Goal: Task Accomplishment & Management: Use online tool/utility

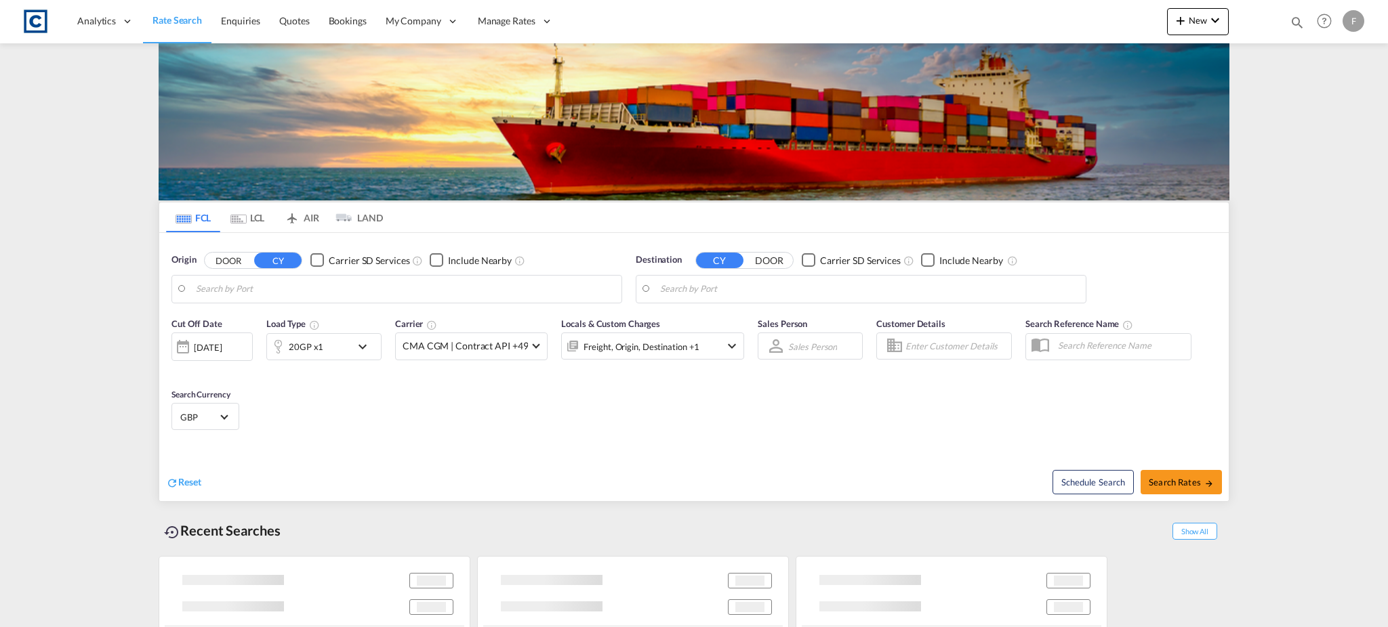
type input "GB-UB6, Ealing"
type input "Jeddah, SAJED"
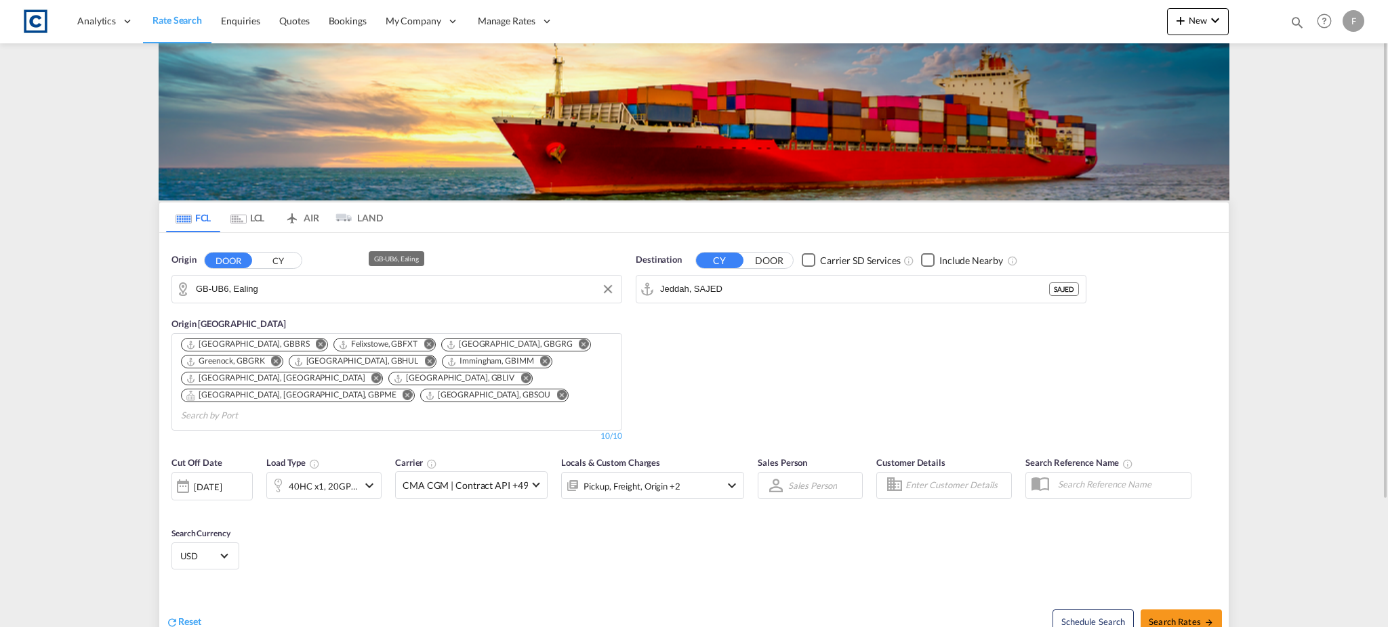
click at [269, 291] on input "GB-UB6, Ealing" at bounding box center [405, 289] width 419 height 20
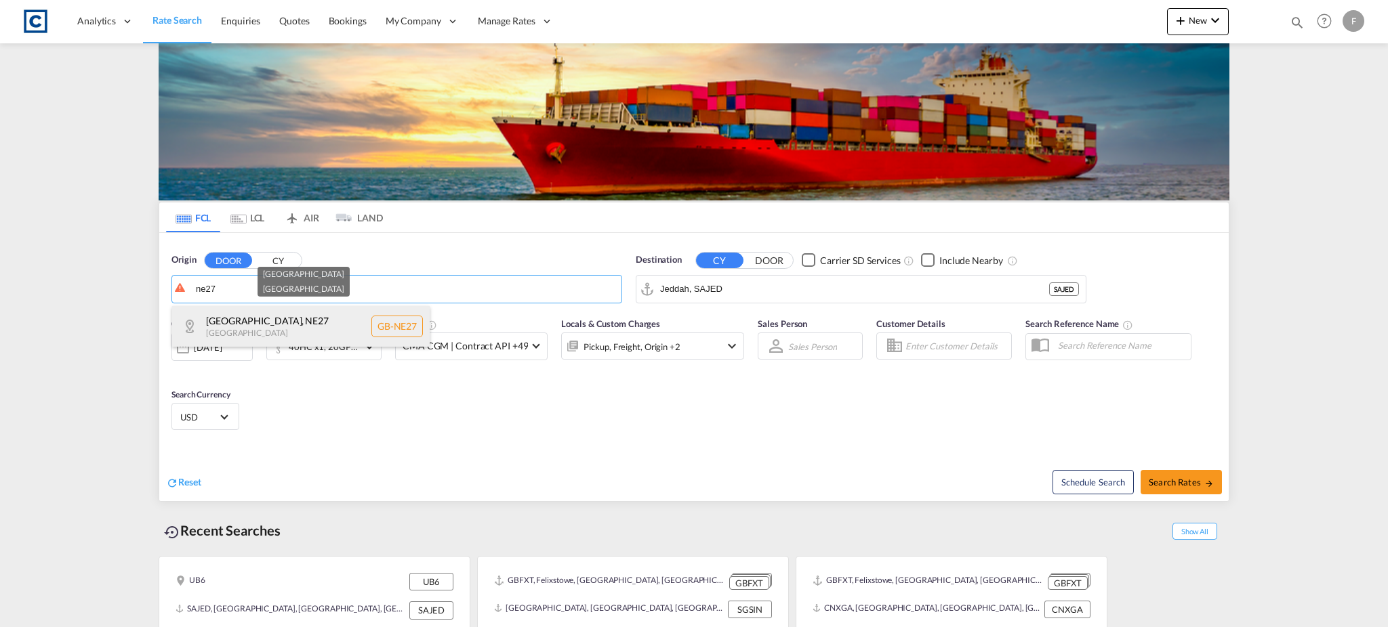
click at [266, 324] on div "[GEOGRAPHIC_DATA] [GEOGRAPHIC_DATA]-NE27" at bounding box center [300, 326] width 257 height 41
type input "GB-NE27, [GEOGRAPHIC_DATA]"
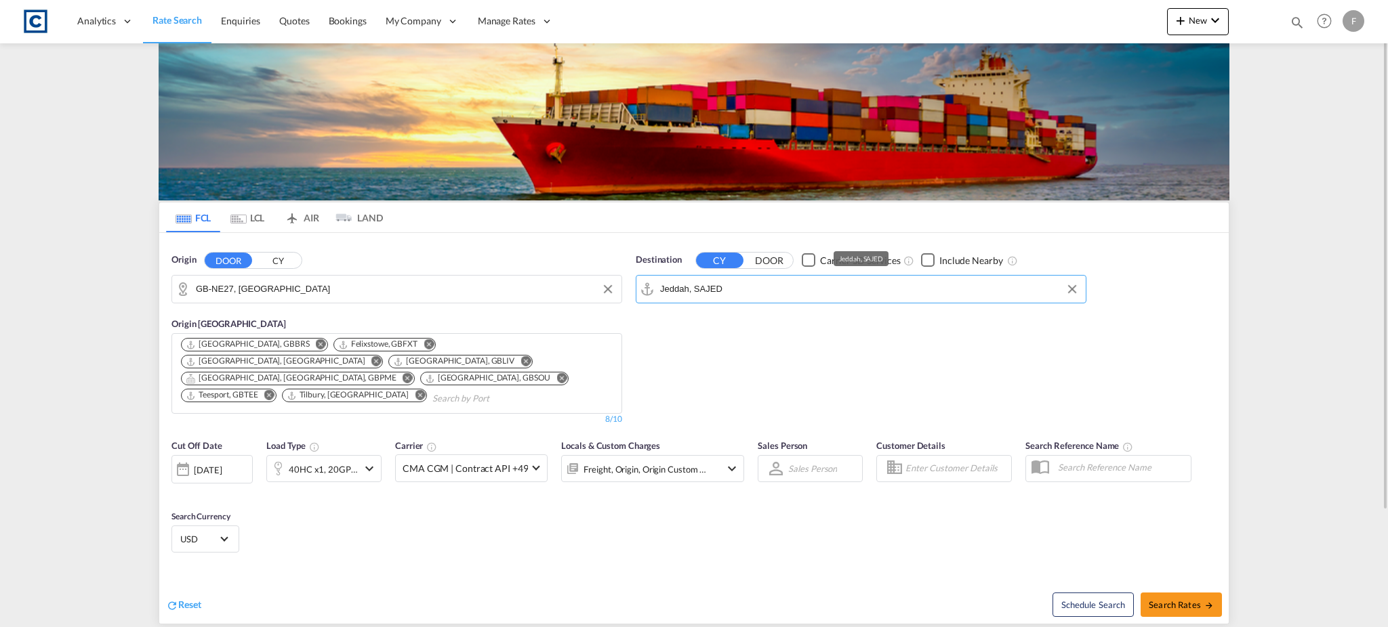
click at [696, 285] on input "Jeddah, SAJED" at bounding box center [869, 289] width 419 height 20
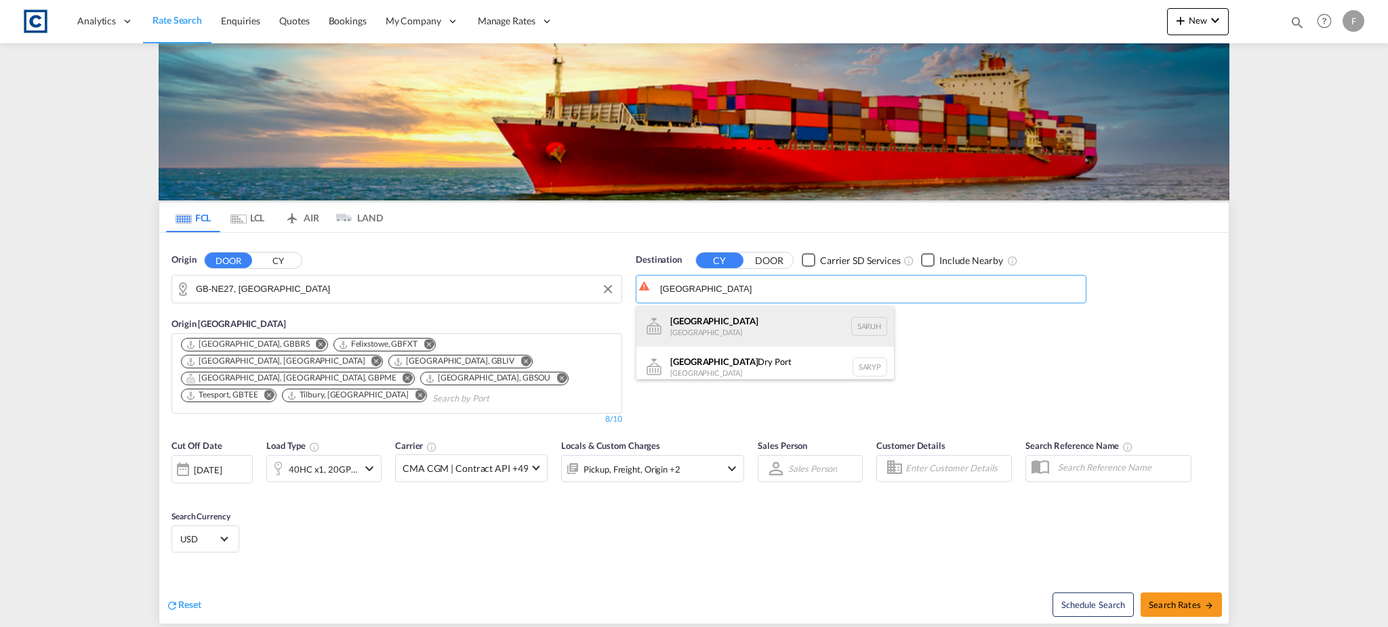
click at [730, 327] on div "[GEOGRAPHIC_DATA] [GEOGRAPHIC_DATA] [GEOGRAPHIC_DATA]" at bounding box center [764, 326] width 257 height 41
type input "[GEOGRAPHIC_DATA], [GEOGRAPHIC_DATA]"
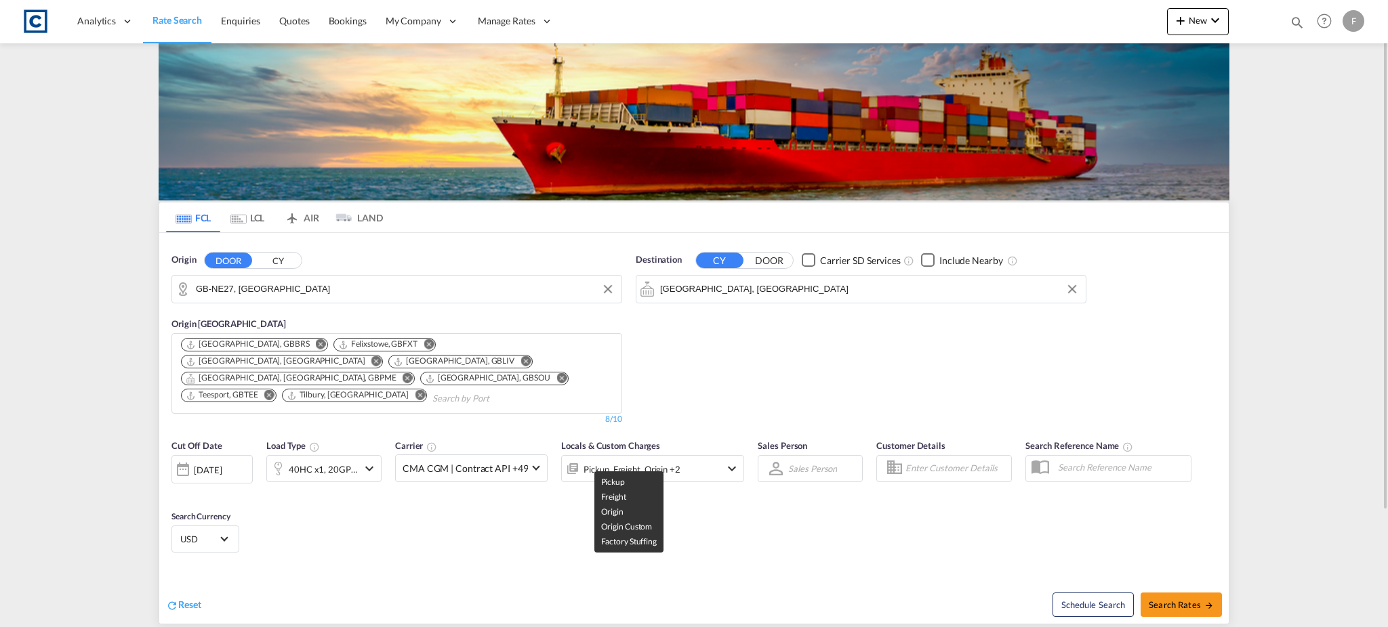
click at [641, 460] on div "Pickup, Freight, Origin +2" at bounding box center [631, 469] width 96 height 19
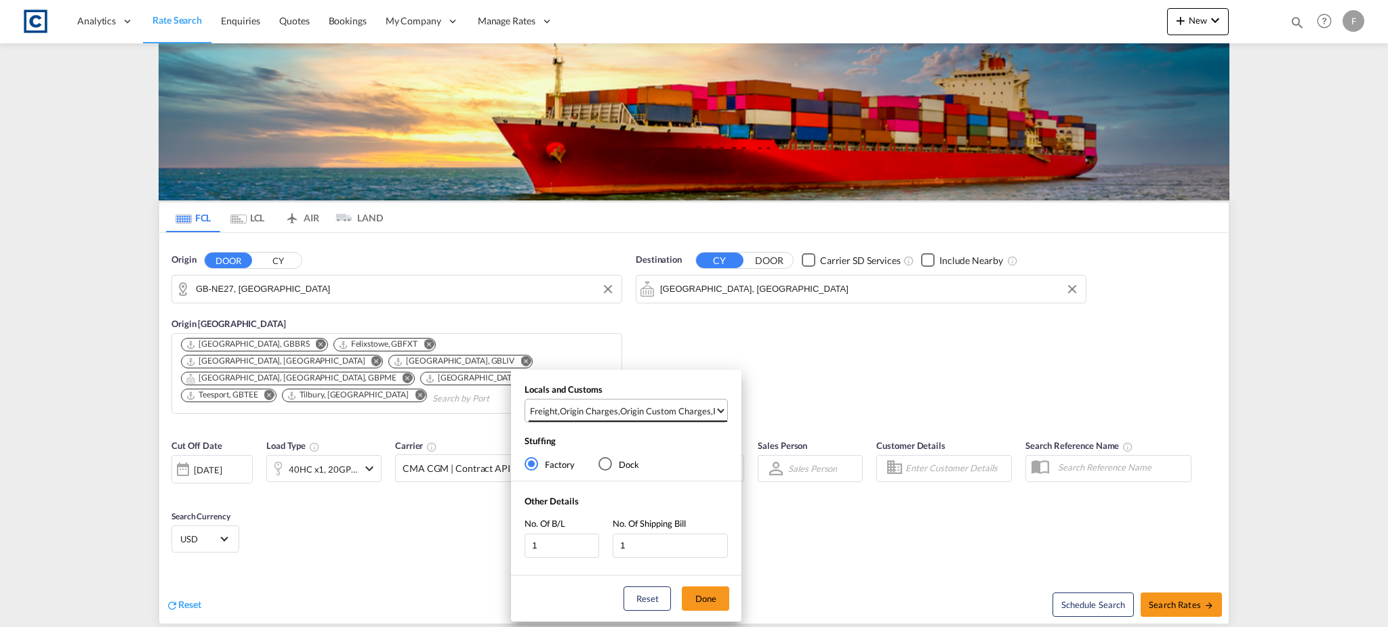
click at [632, 407] on div "Origin Custom Charges" at bounding box center [665, 411] width 91 height 12
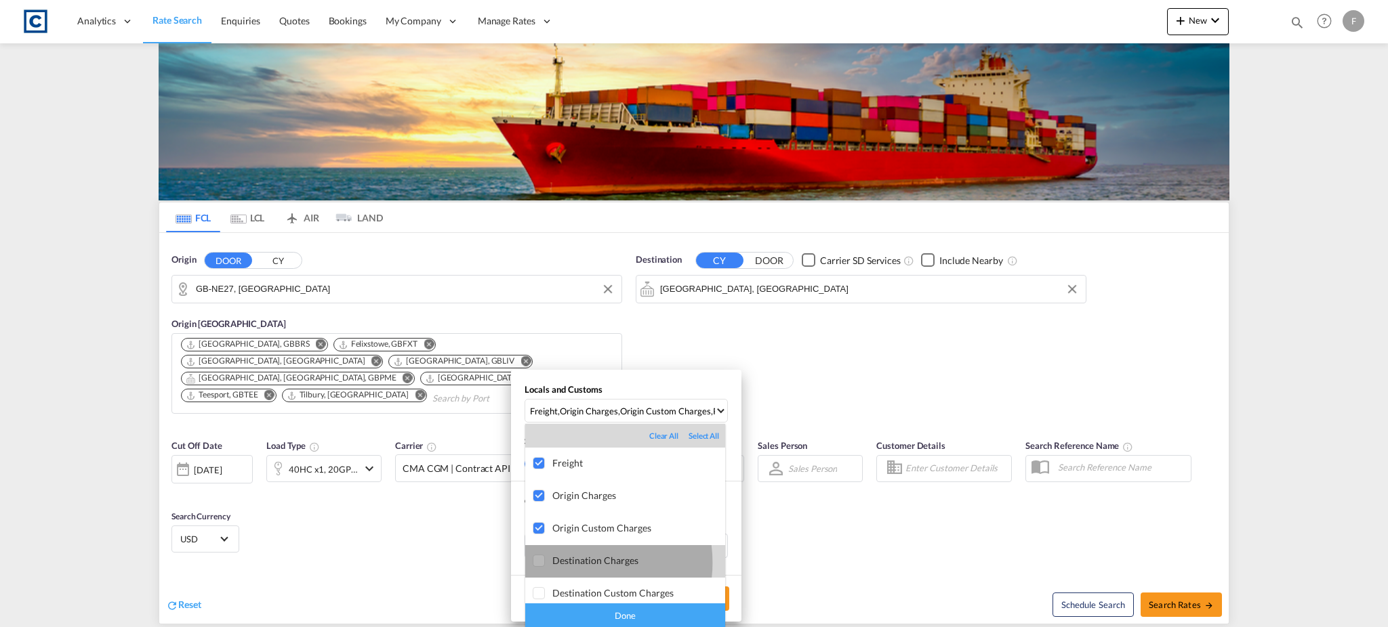
click at [571, 563] on div "Destination Charges" at bounding box center [638, 561] width 173 height 12
click at [598, 587] on div "Destination Custom Charges" at bounding box center [638, 593] width 173 height 12
click at [604, 610] on div "Done" at bounding box center [625, 616] width 200 height 24
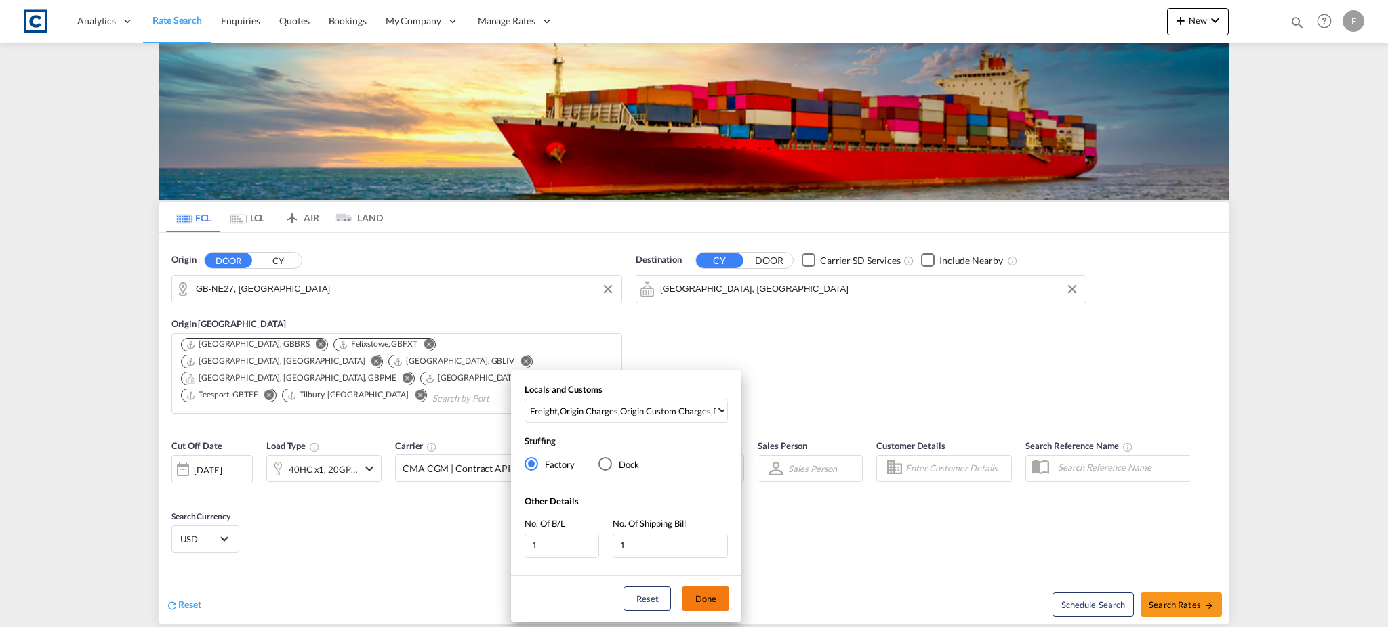
click at [701, 600] on button "Done" at bounding box center [705, 599] width 47 height 24
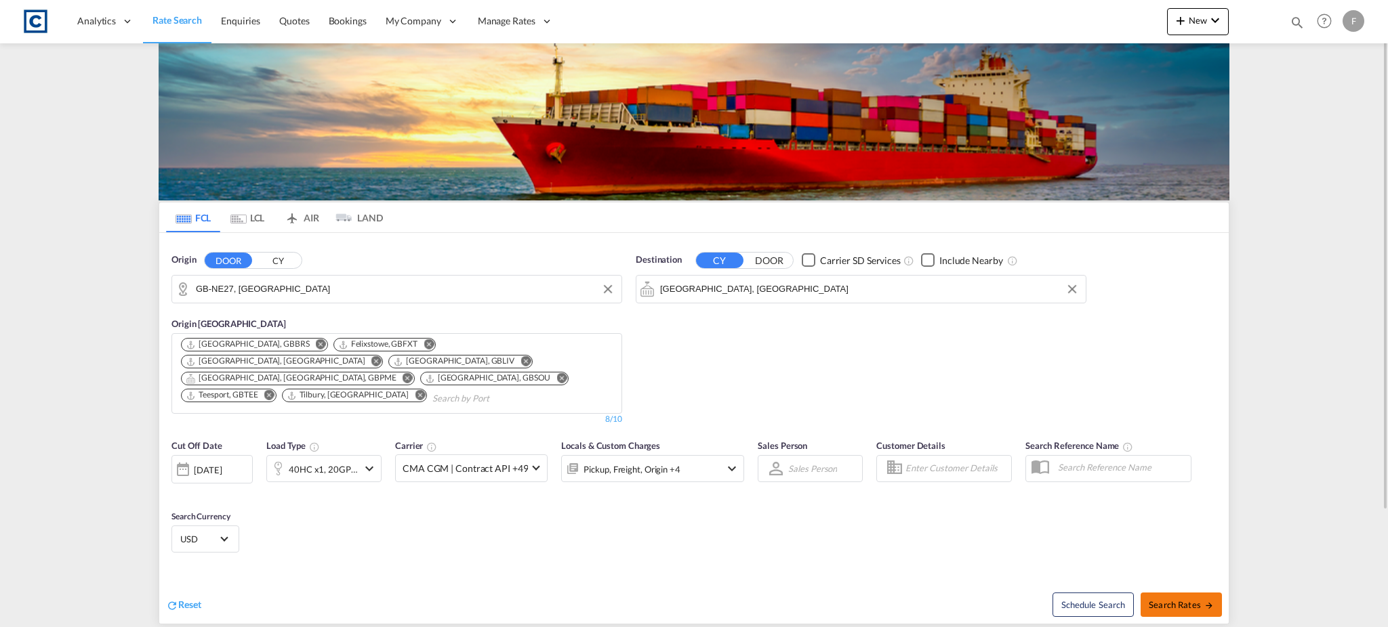
click at [1202, 600] on span "Search Rates" at bounding box center [1181, 605] width 65 height 11
type input "NE27 to SARUH / [DATE]"
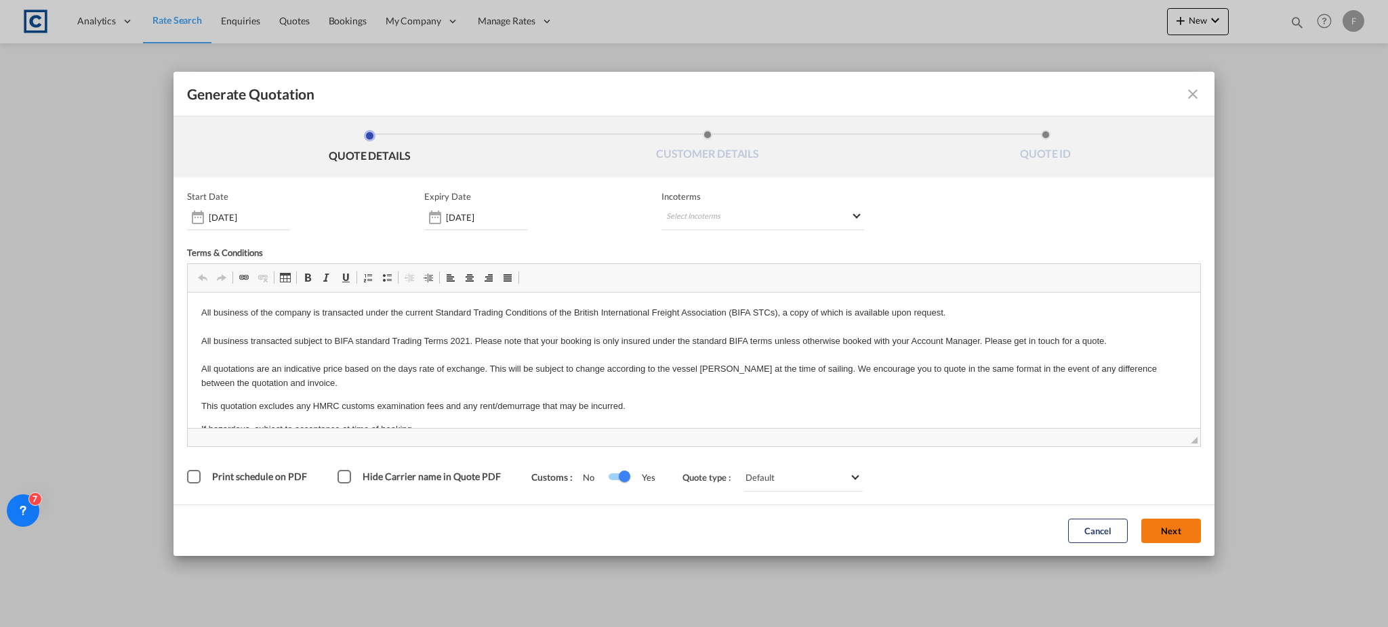
click at [1165, 541] on button "Next" at bounding box center [1171, 531] width 60 height 24
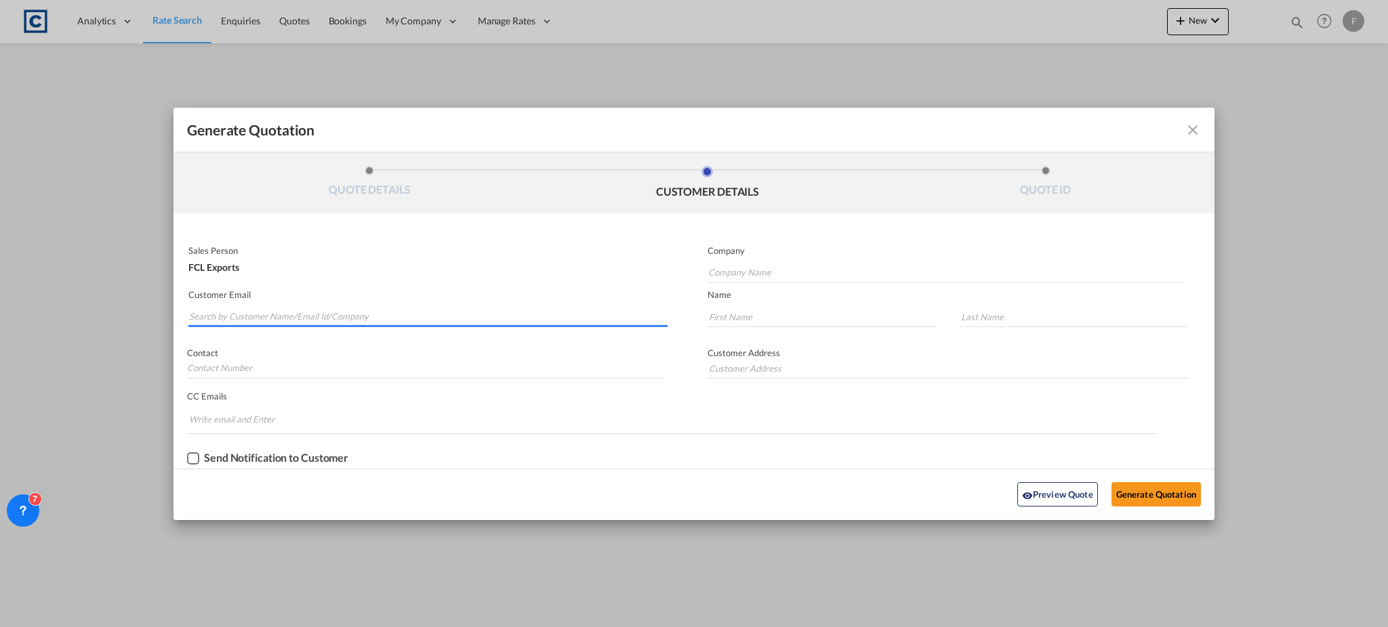
click at [361, 321] on input "Search by Customer Name/Email Id/Company" at bounding box center [428, 317] width 478 height 20
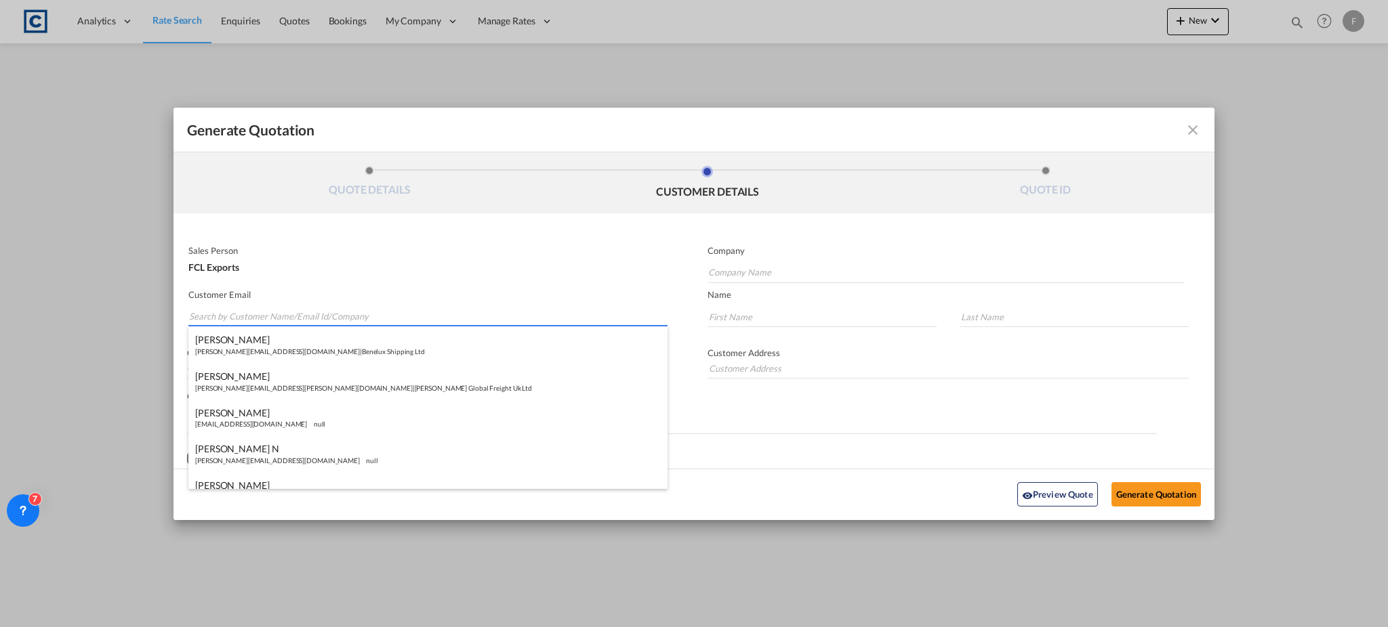
click at [234, 314] on input "Search by Customer Name/Email Id/Company" at bounding box center [428, 317] width 478 height 20
paste input "[PERSON_NAME] K - CSS KSA <[PERSON_NAME][EMAIL_ADDRESS][DOMAIN_NAME]>"
drag, startPoint x: 267, startPoint y: 314, endPoint x: 28, endPoint y: 319, distance: 239.3
click at [28, 319] on div "Generate Quotation QUOTE DETAILS CUSTOMER DETAILS QUOTE ID Start Date [DATE] Ex…" at bounding box center [694, 313] width 1388 height 627
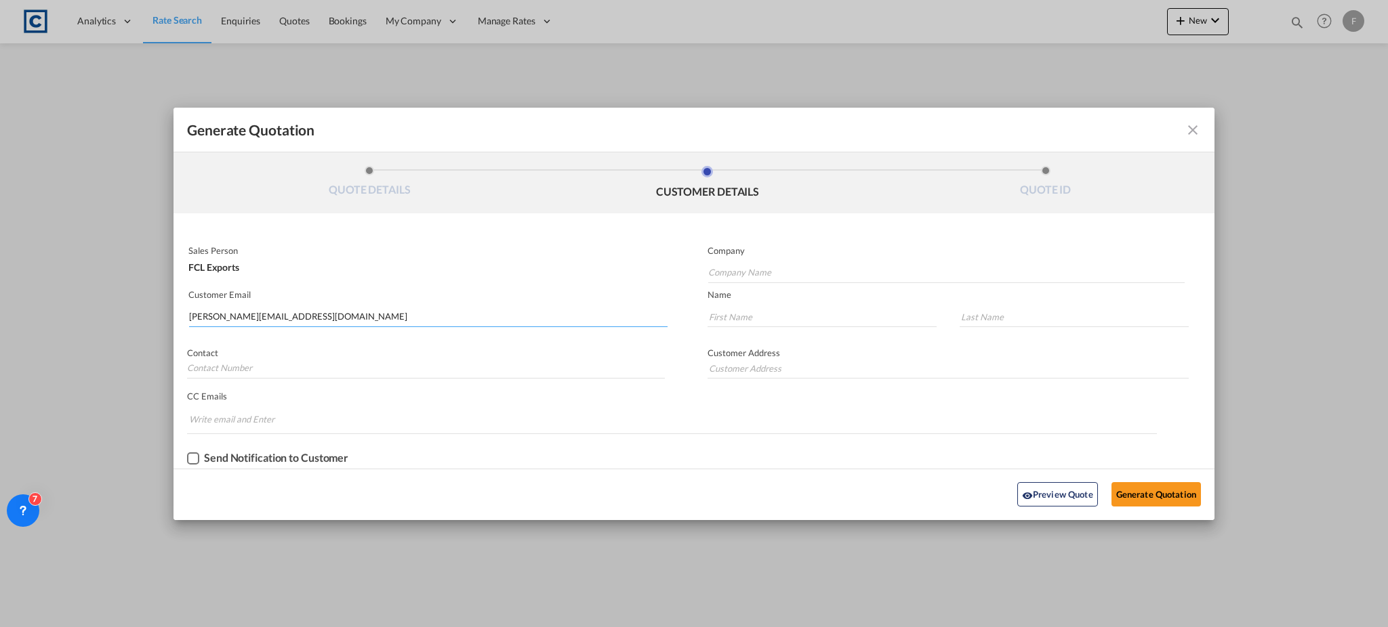
click at [300, 319] on input "[PERSON_NAME][EMAIL_ADDRESS][DOMAIN_NAME]" at bounding box center [428, 317] width 478 height 20
type input "[PERSON_NAME][EMAIL_ADDRESS][DOMAIN_NAME]"
click at [766, 277] on input "Company Name" at bounding box center [946, 273] width 476 height 20
click at [775, 280] on input "Company Name" at bounding box center [946, 273] width 476 height 20
paste input "Consolidated Shipping Services"
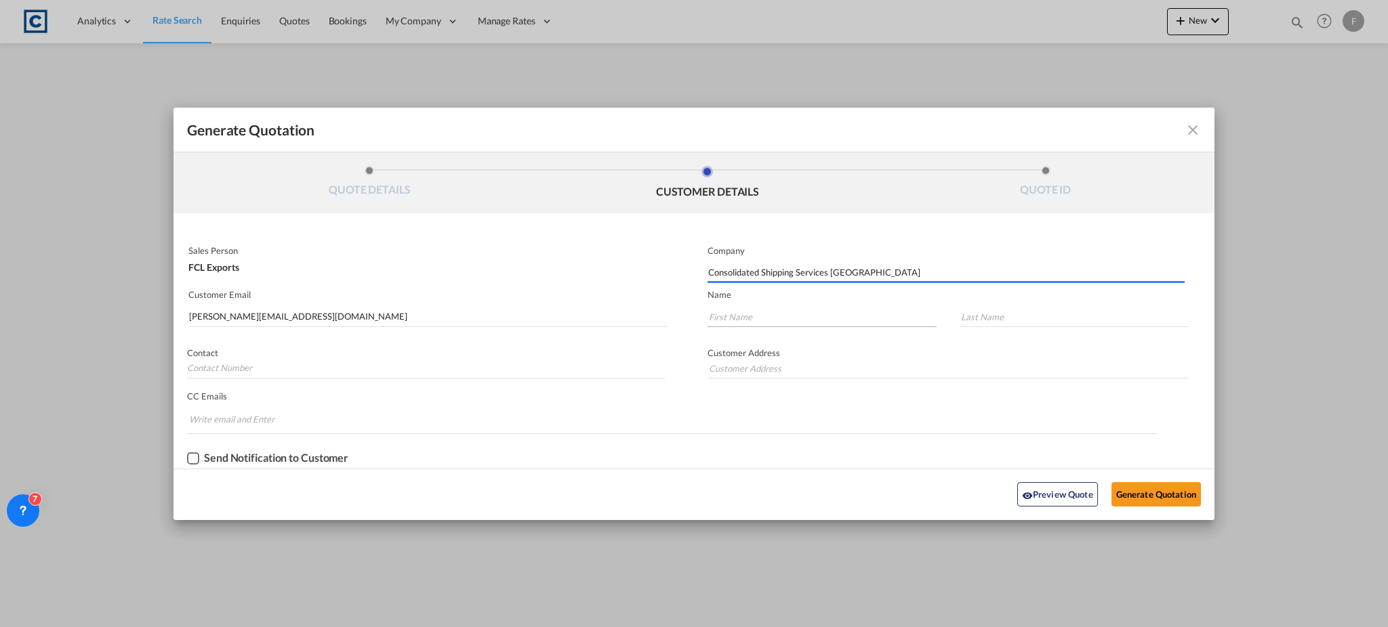
type input "Consolidated Shipping Services [GEOGRAPHIC_DATA]"
click at [813, 314] on input "Generate QuotationQUOTE ..." at bounding box center [821, 317] width 229 height 20
drag, startPoint x: 775, startPoint y: 323, endPoint x: 781, endPoint y: 327, distance: 7.3
click at [775, 323] on input "Generate QuotationQUOTE ..." at bounding box center [821, 317] width 229 height 20
paste input "[PERSON_NAME]"
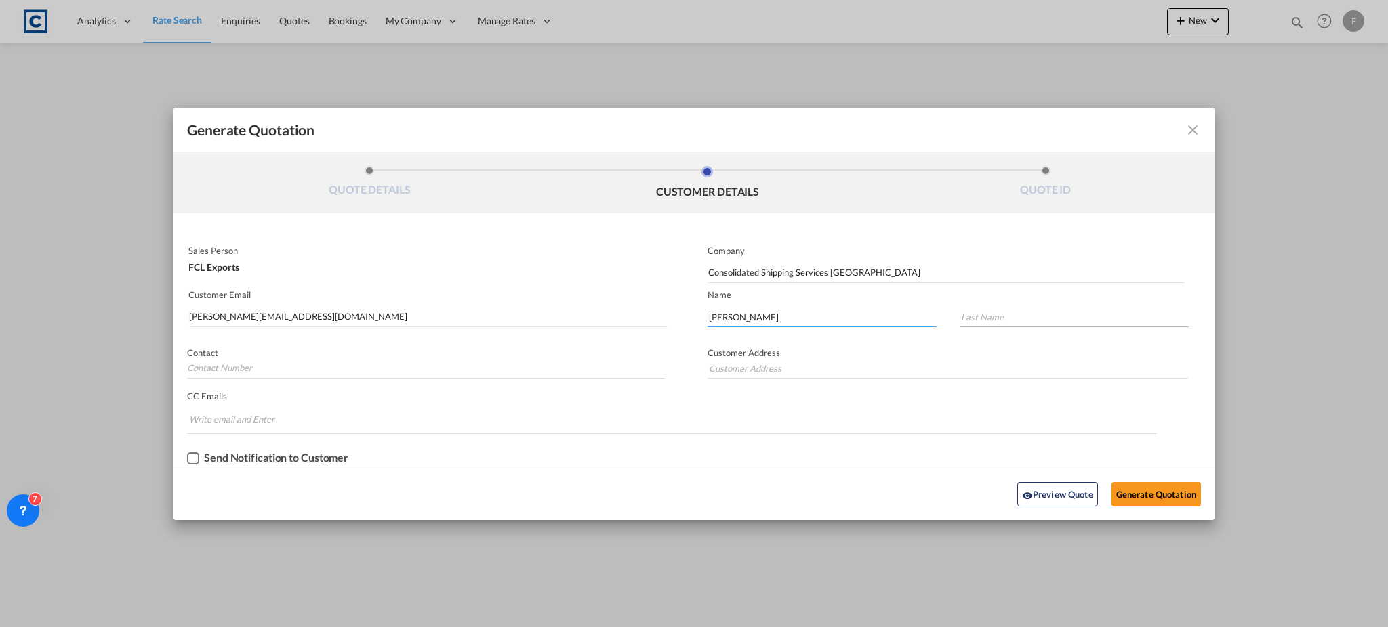
type input "[PERSON_NAME]"
click at [1042, 314] on input "Generate QuotationQUOTE ..." at bounding box center [1073, 317] width 229 height 20
type input "K"
click at [915, 508] on div "Preview Quote Generate Quotation" at bounding box center [693, 494] width 1027 height 37
click at [1184, 491] on button "Generate Quotation" at bounding box center [1155, 494] width 89 height 24
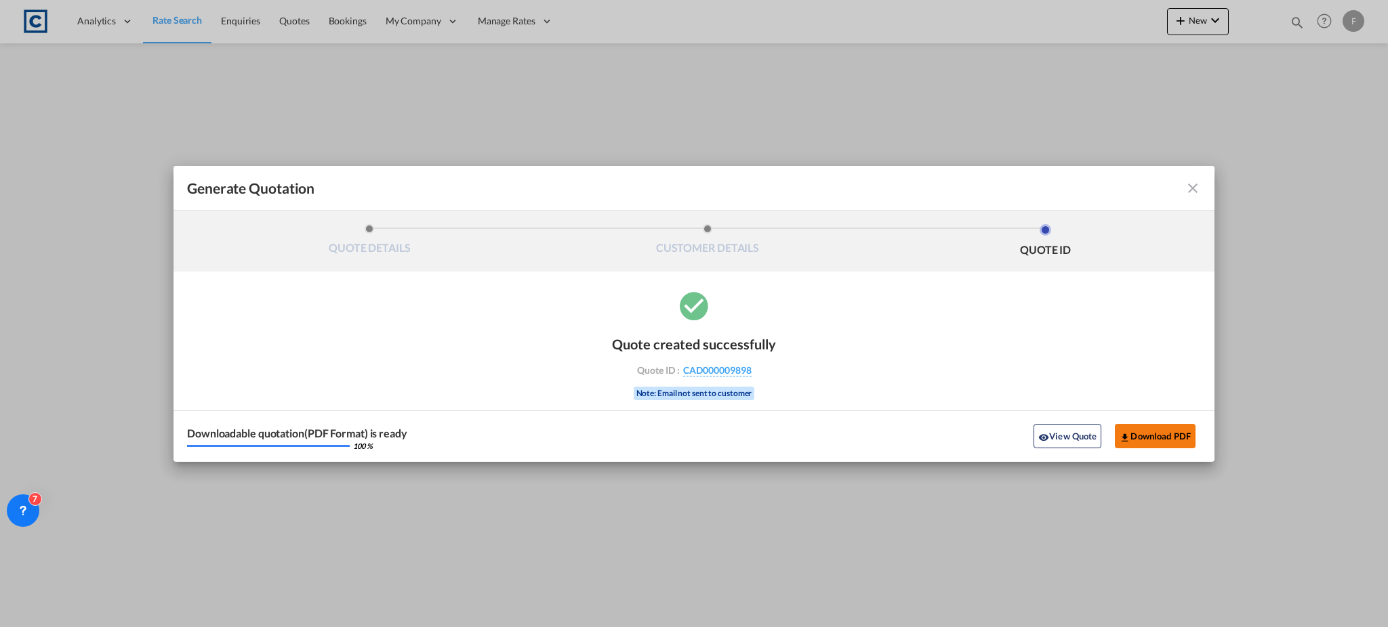
click at [1175, 434] on button "Download PDF" at bounding box center [1155, 436] width 81 height 24
